Goal: Check status

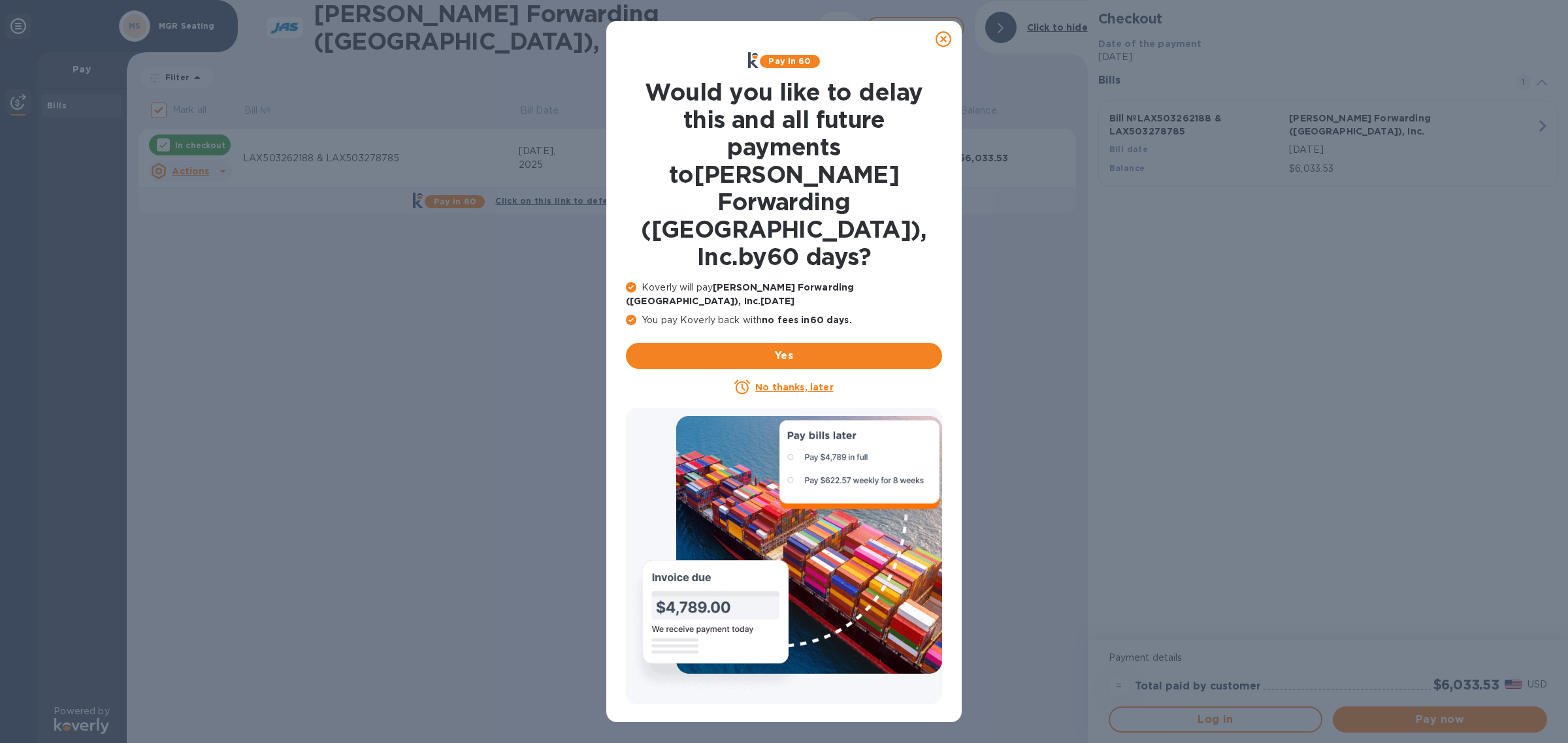
click at [799, 382] on u "No thanks, later" at bounding box center [794, 387] width 78 height 10
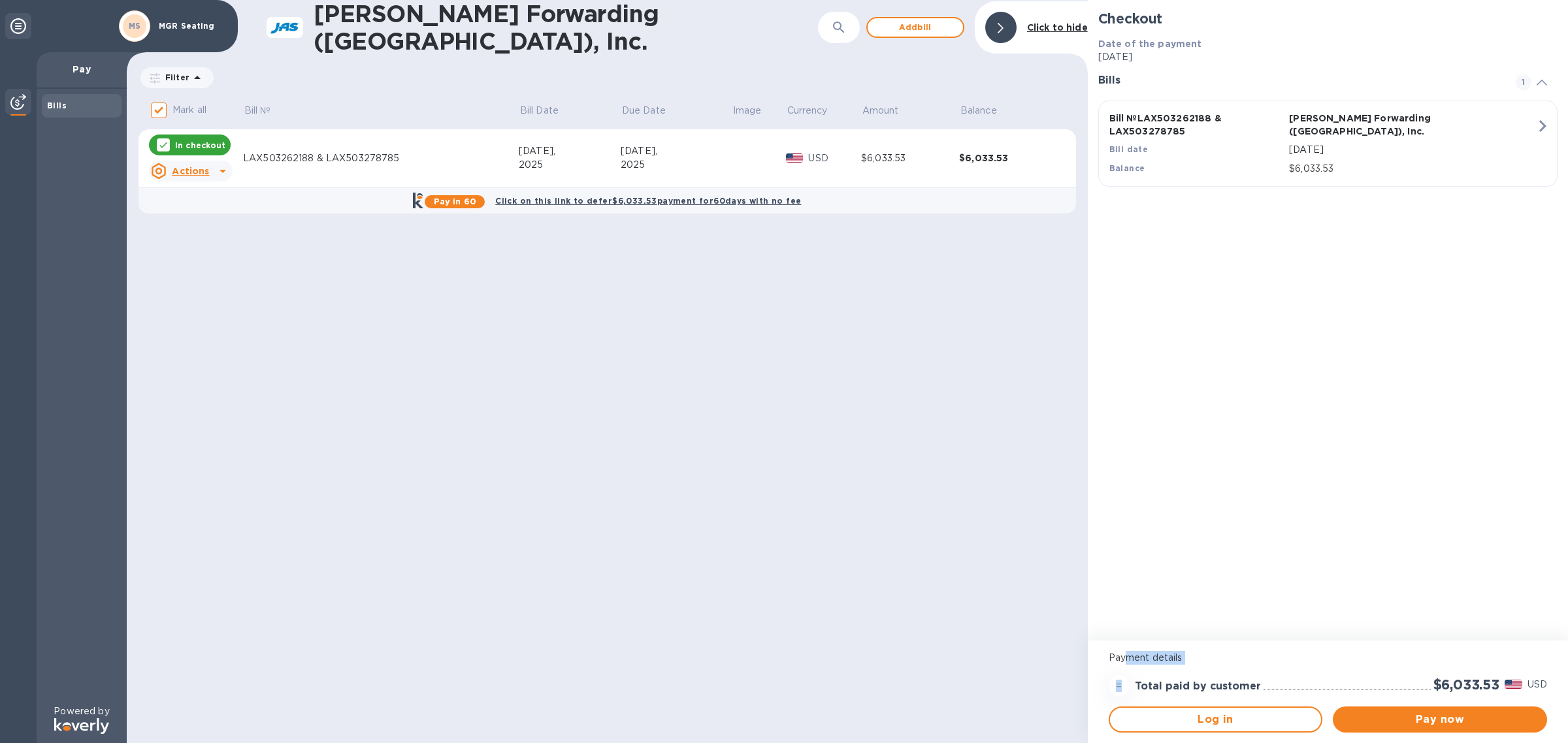
drag, startPoint x: 1122, startPoint y: 689, endPoint x: 1124, endPoint y: 654, distance: 35.1
click at [1124, 654] on div "Payment details = Total paid by customer $6,033.53 USD" at bounding box center [1327, 674] width 449 height 56
click at [1206, 583] on div "Checkout Date of the payment Aug 20, 2025 Bills 1 Bill № LAX503262188 & LAX5032…" at bounding box center [1328, 320] width 480 height 640
click at [1508, 132] on div "Bill № LAX503262188 & LAX503278785 JAS Forwarding (USA), Inc. Bill date Aug 20,…" at bounding box center [1325, 144] width 447 height 80
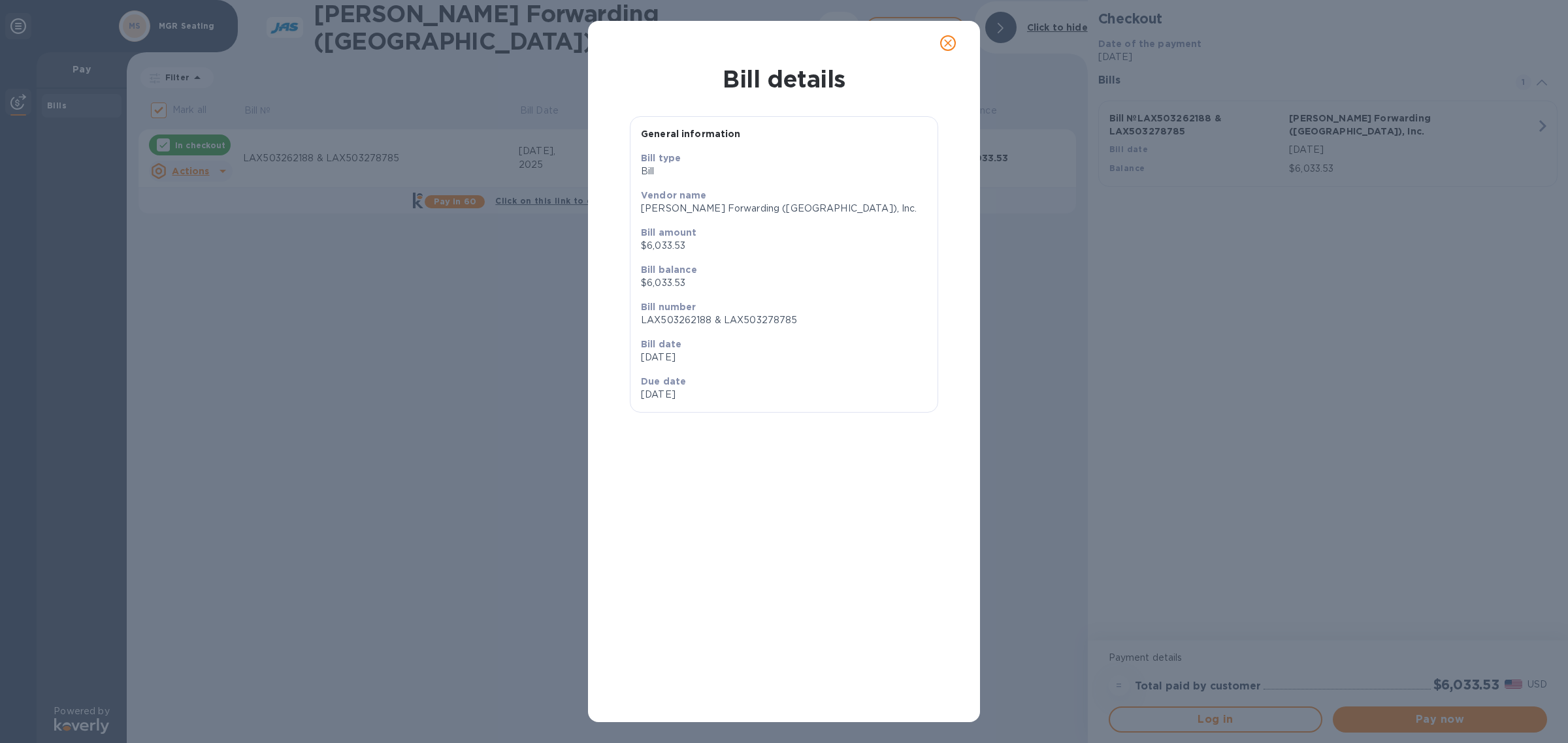
click at [951, 43] on icon "close" at bounding box center [948, 43] width 13 height 13
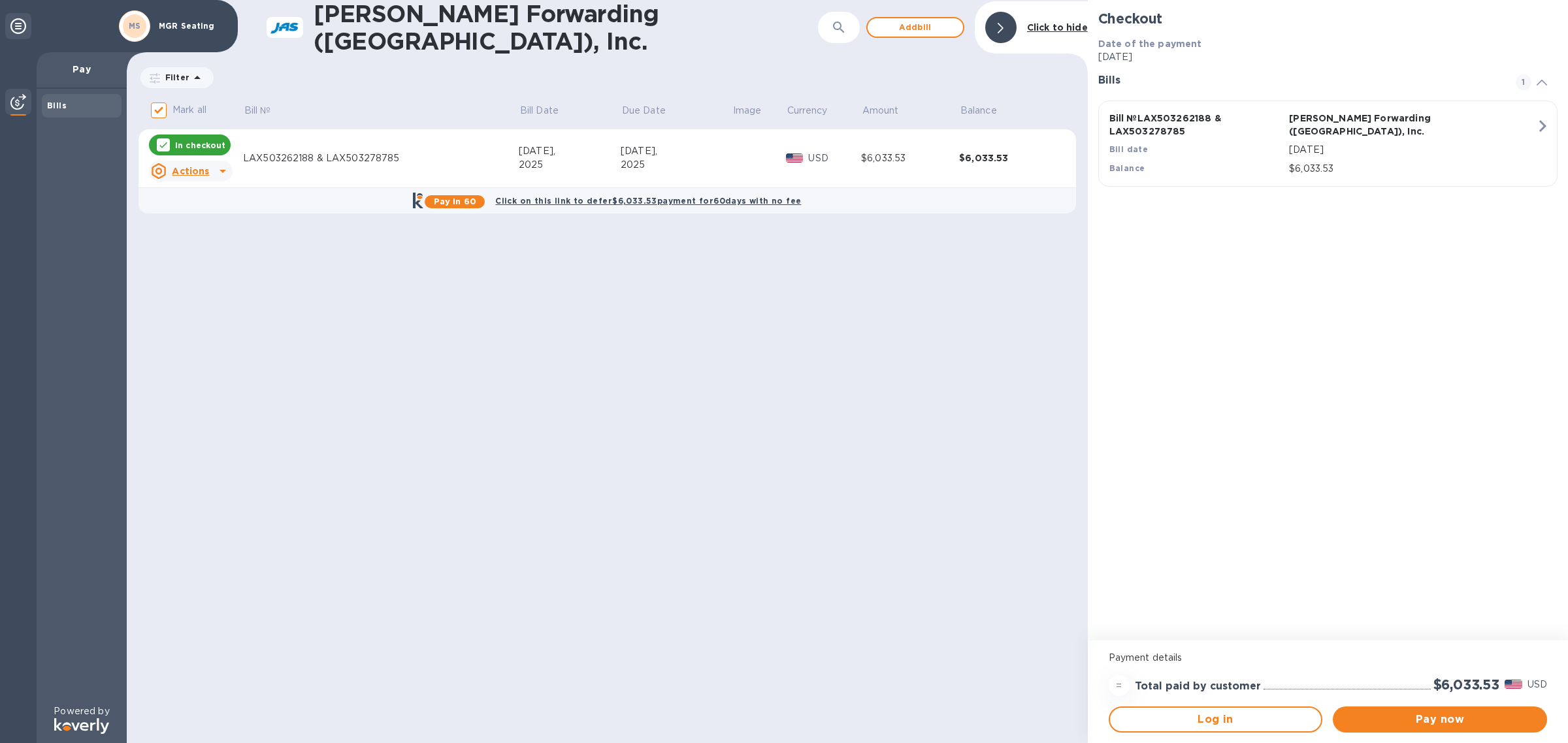
click at [59, 110] on div "Bills" at bounding box center [82, 106] width 69 height 13
click at [26, 105] on div at bounding box center [18, 103] width 26 height 29
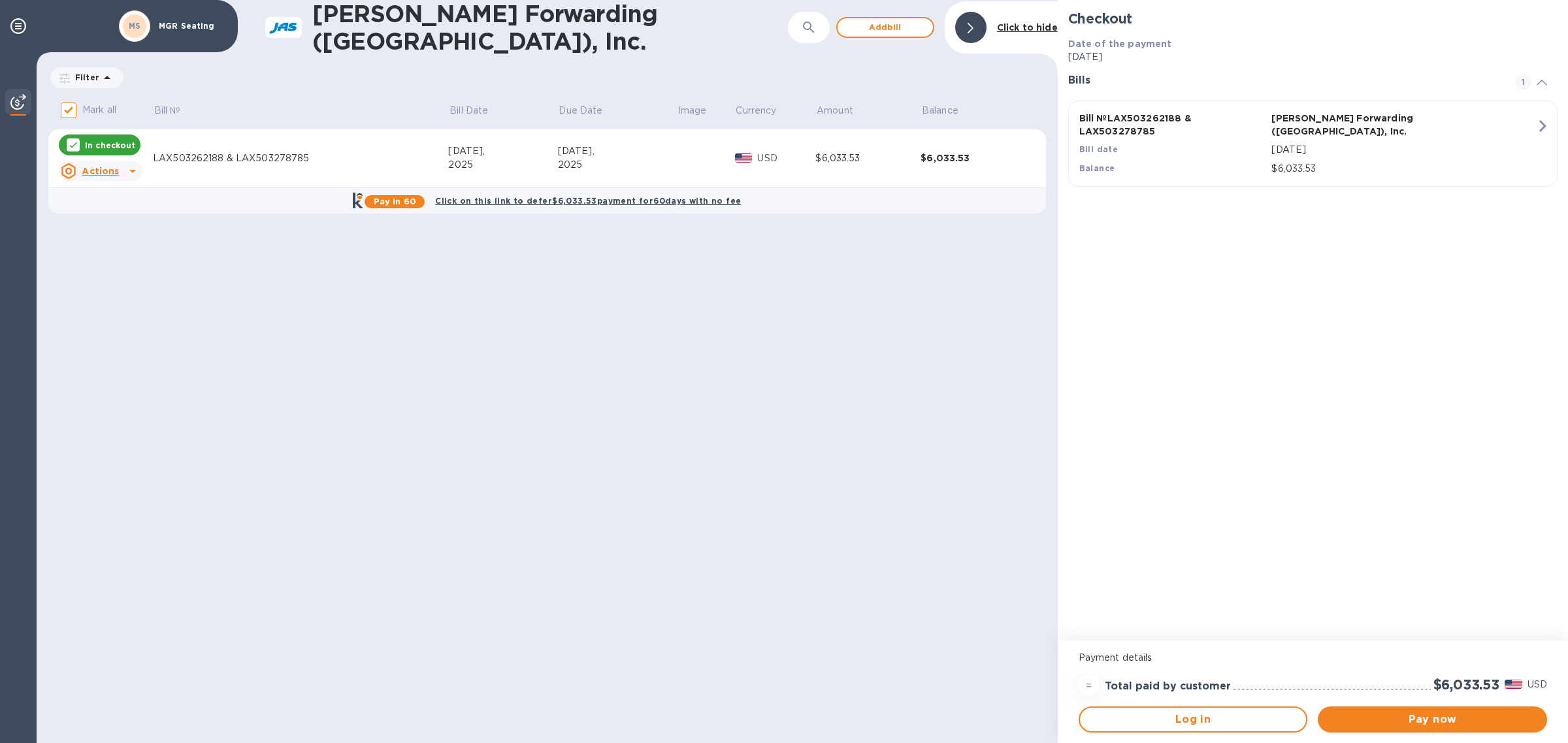
click at [26, 105] on div at bounding box center [18, 103] width 26 height 29
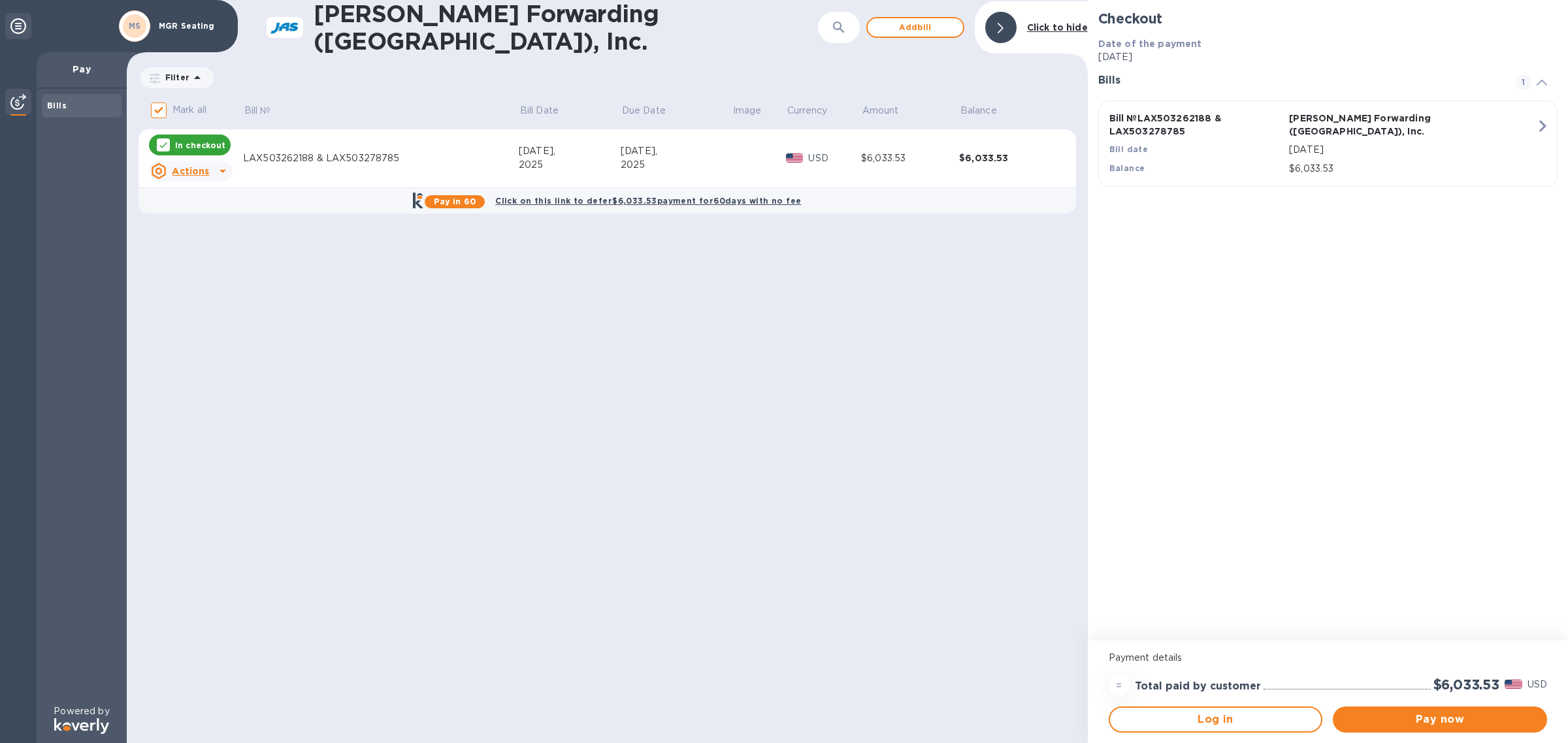
click at [15, 30] on icon at bounding box center [18, 26] width 16 height 16
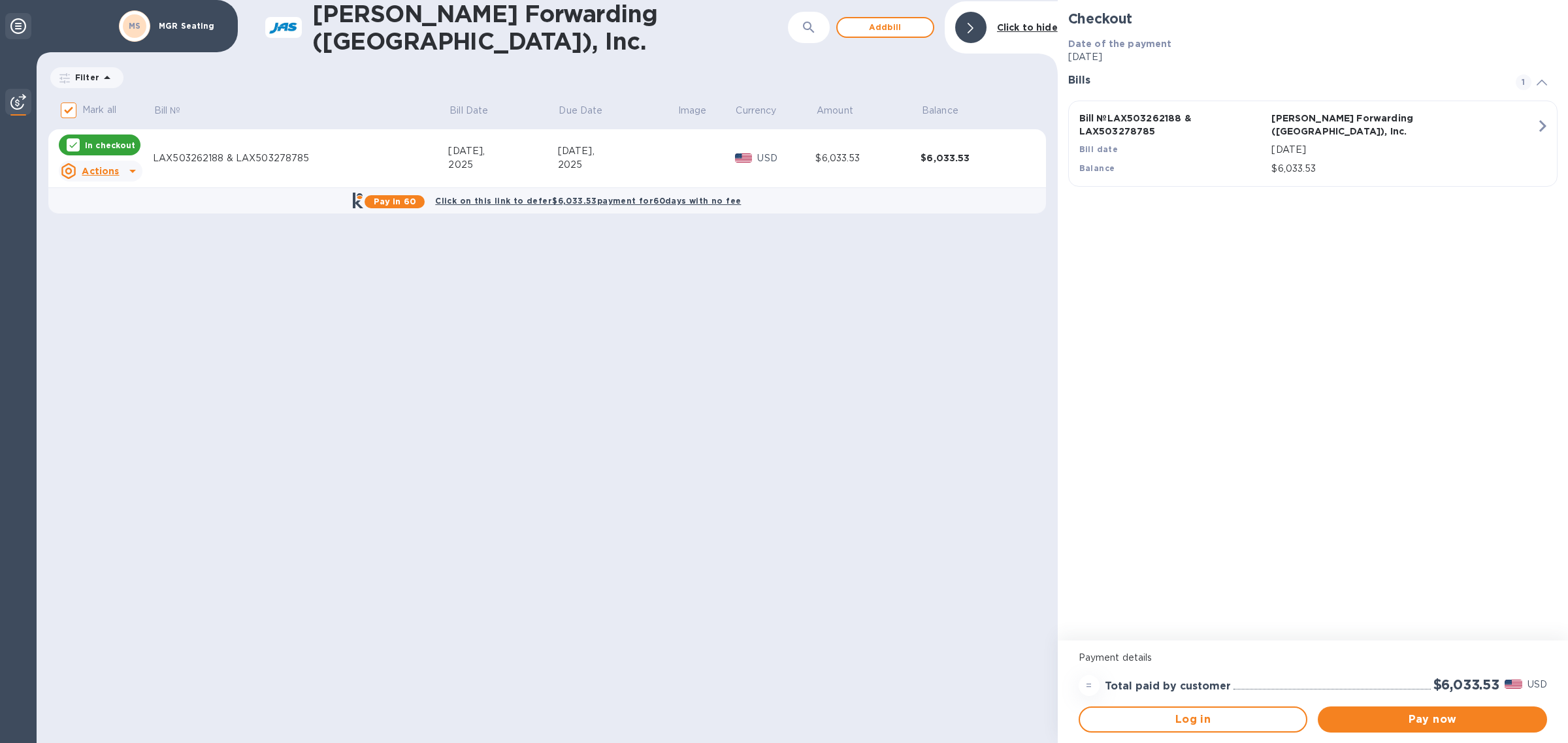
click at [15, 30] on icon at bounding box center [18, 26] width 16 height 16
